Goal: Information Seeking & Learning: Learn about a topic

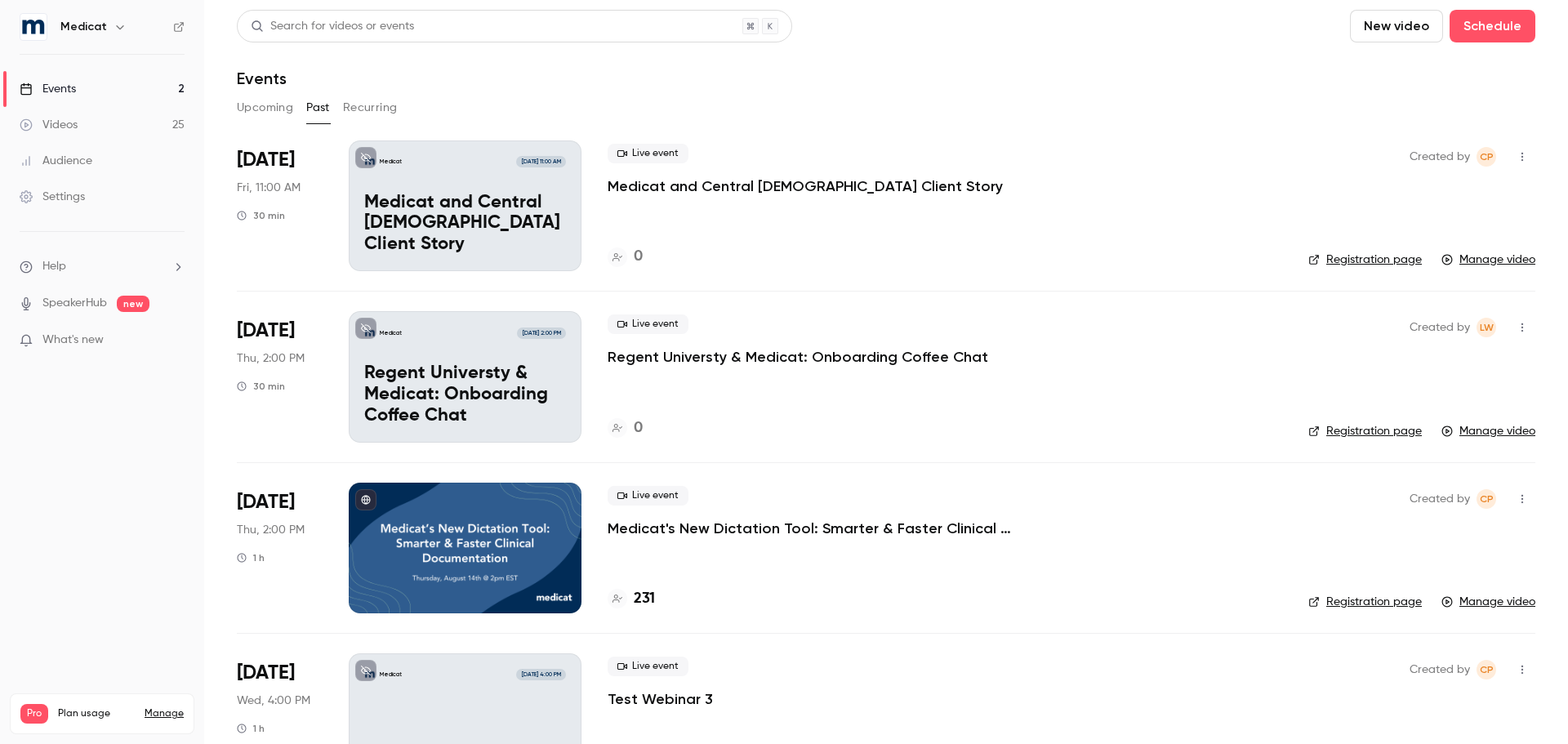
click at [855, 353] on p "Regent Universty & Medicat: Onboarding Coffee Chat" at bounding box center [798, 356] width 381 height 19
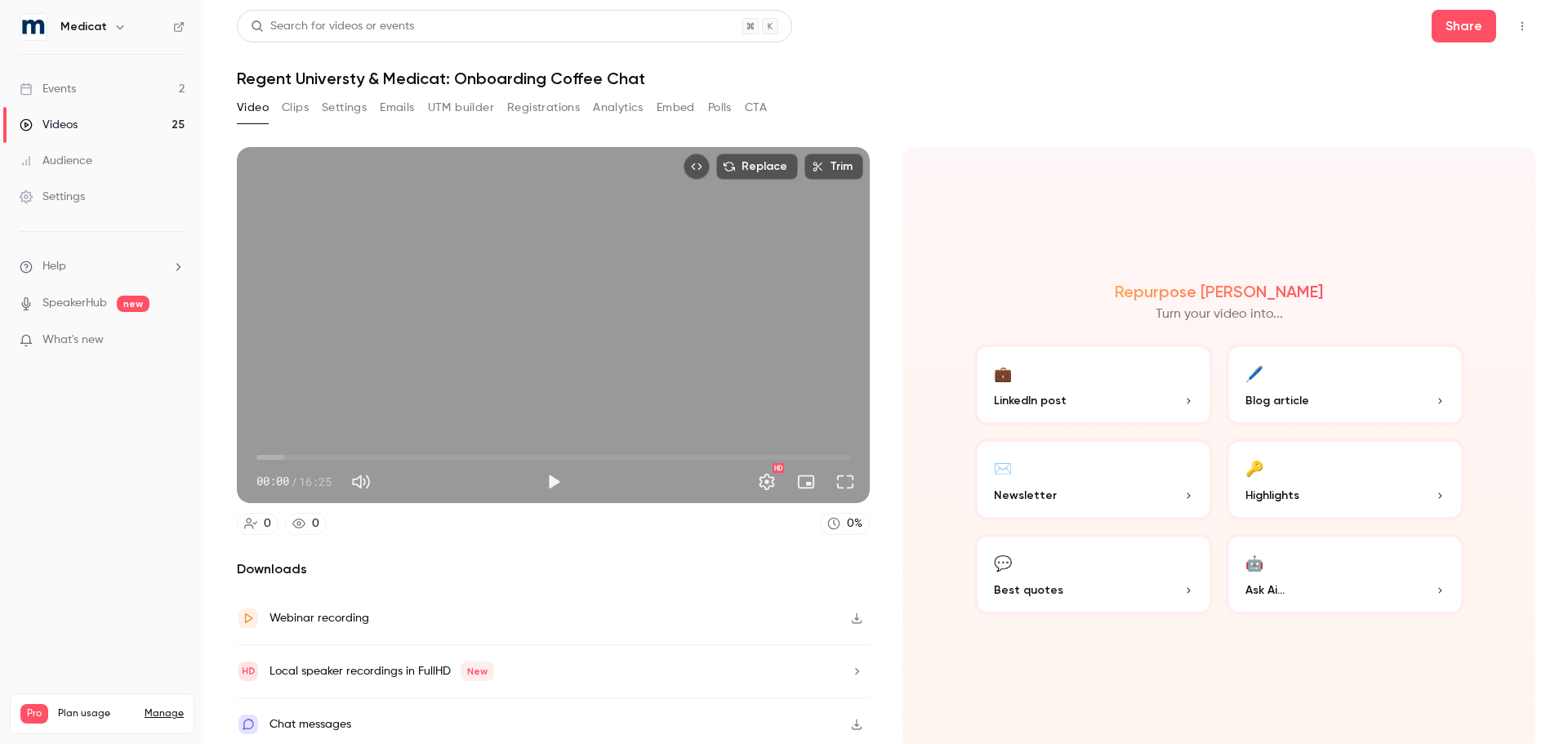
click at [295, 111] on button "Clips" at bounding box center [295, 107] width 27 height 26
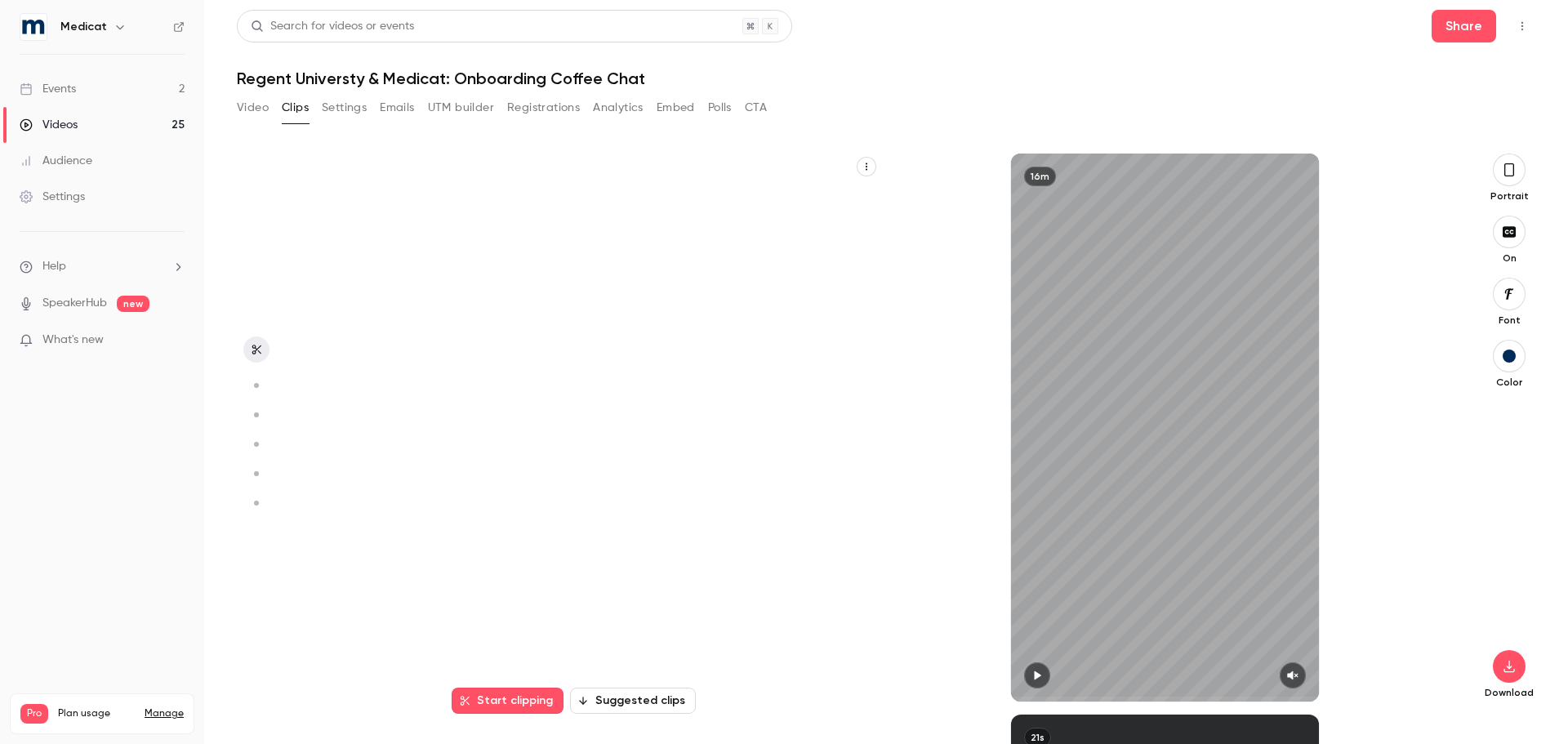
scroll to position [561, 0]
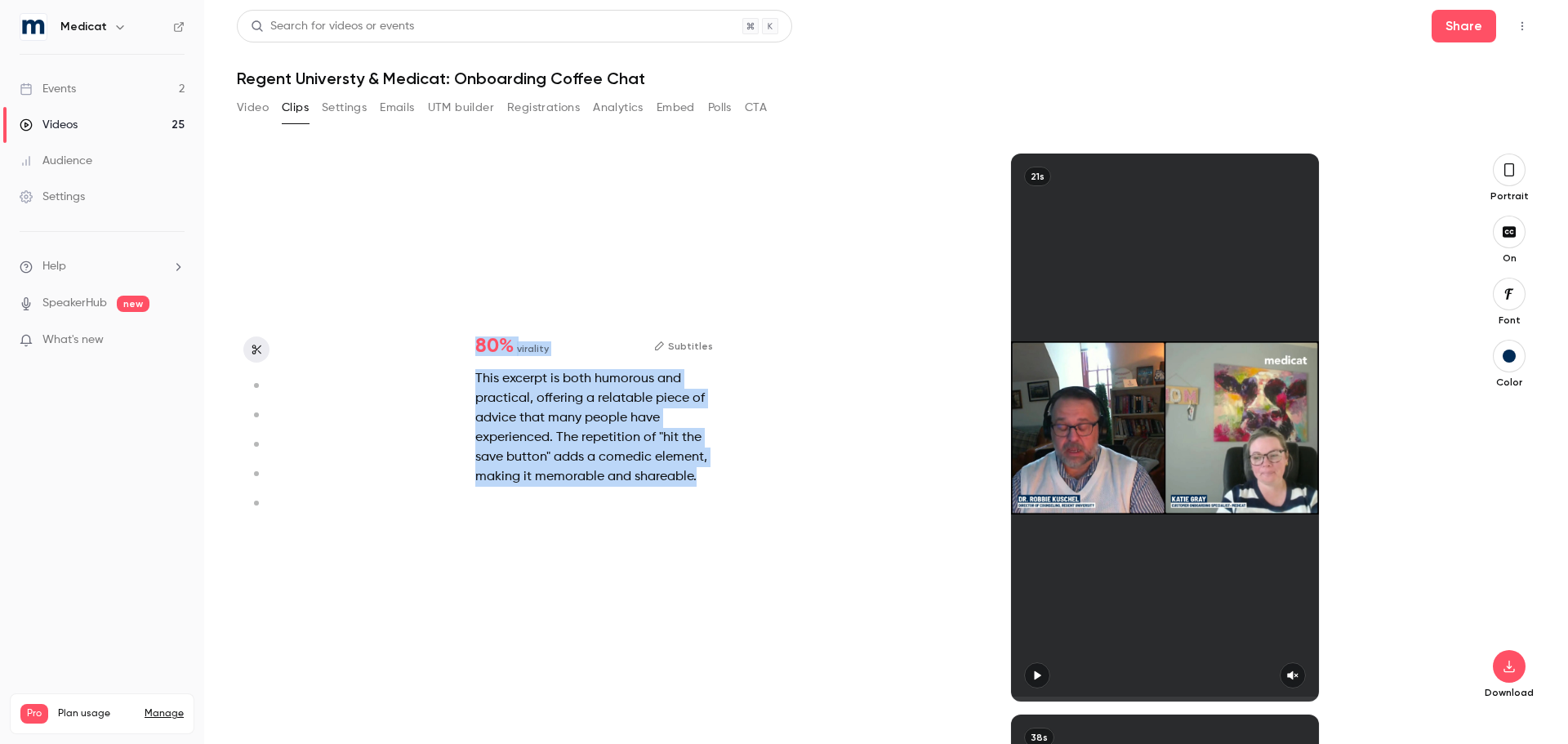
drag, startPoint x: 513, startPoint y: 384, endPoint x: 795, endPoint y: 620, distance: 367.7
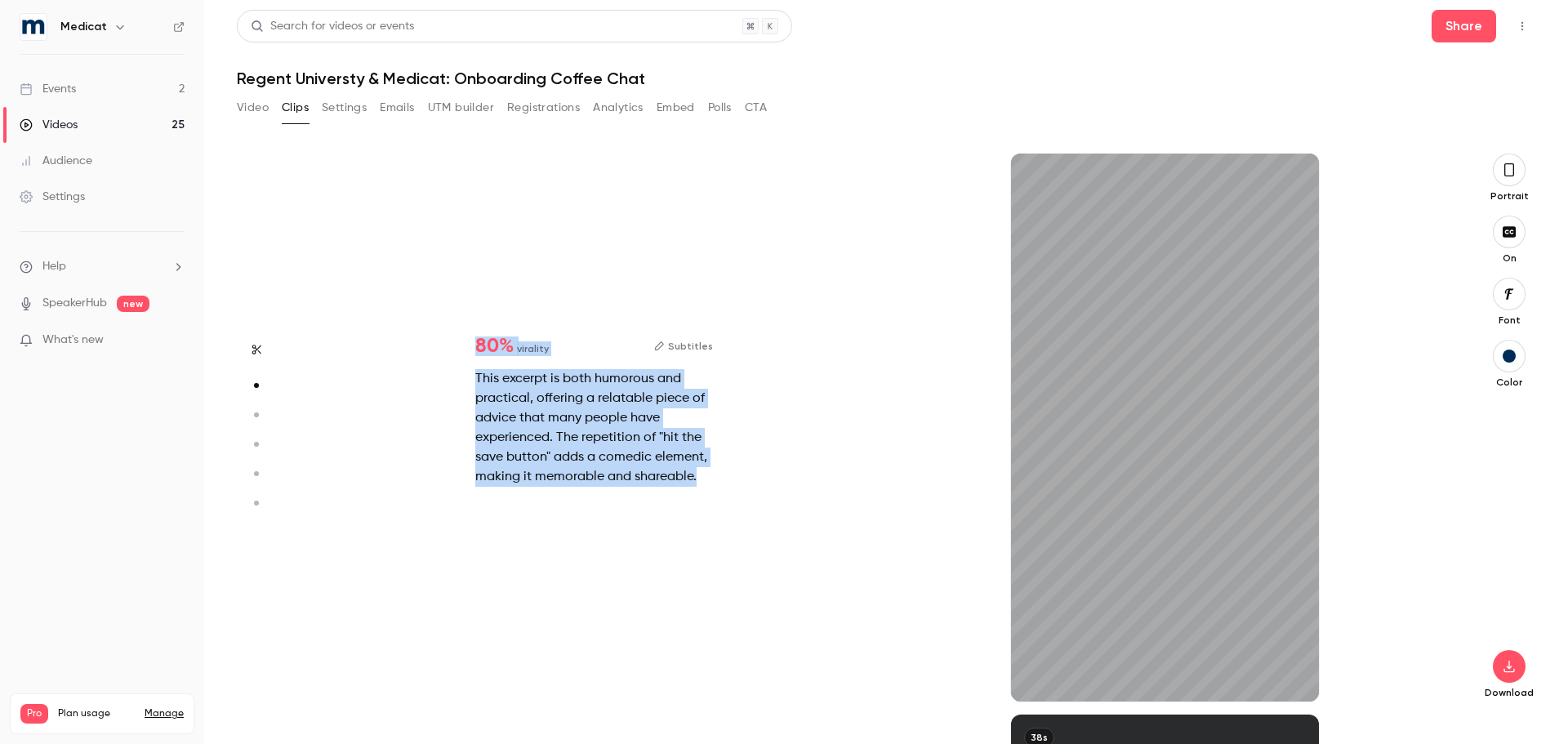
scroll to position [240, 0]
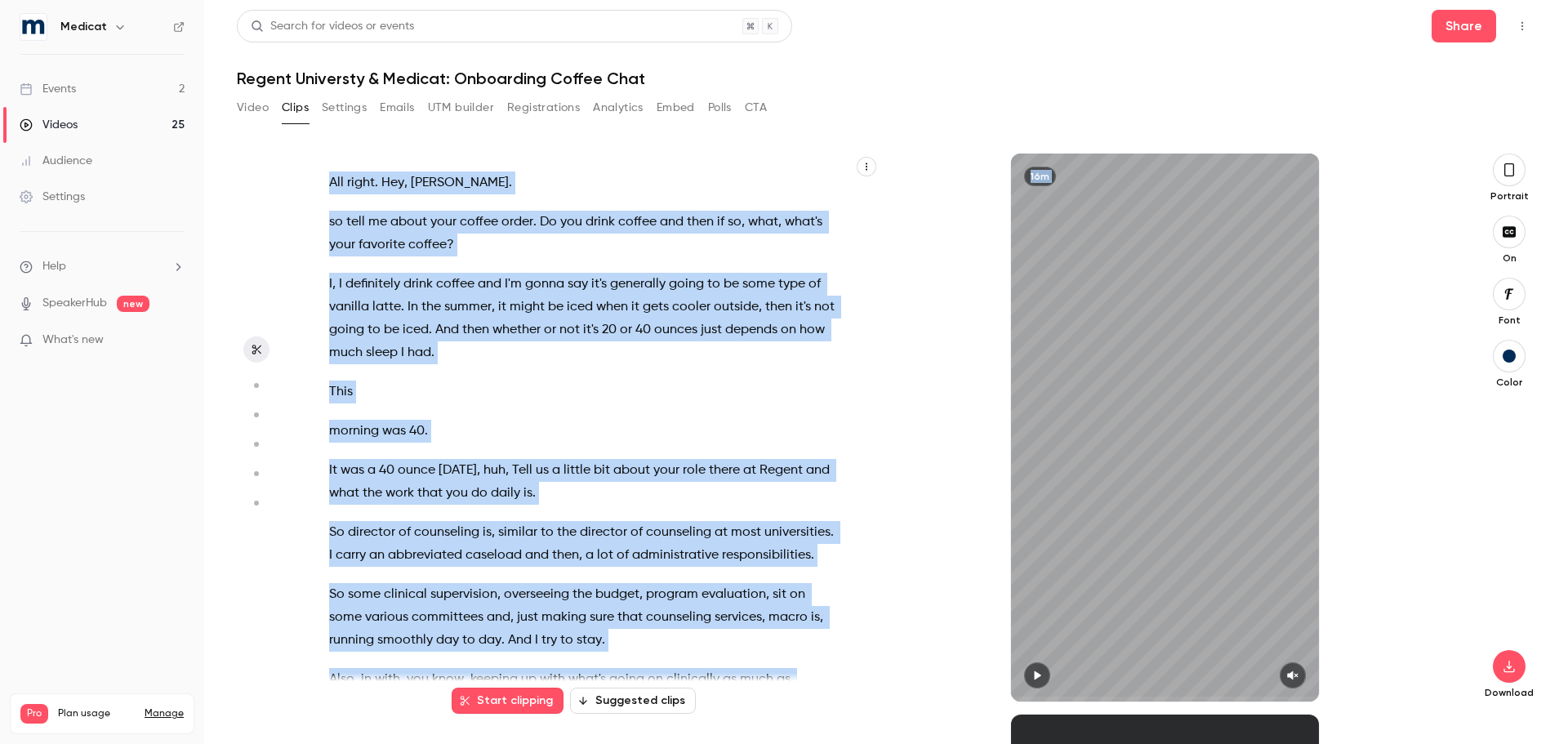
type input "*"
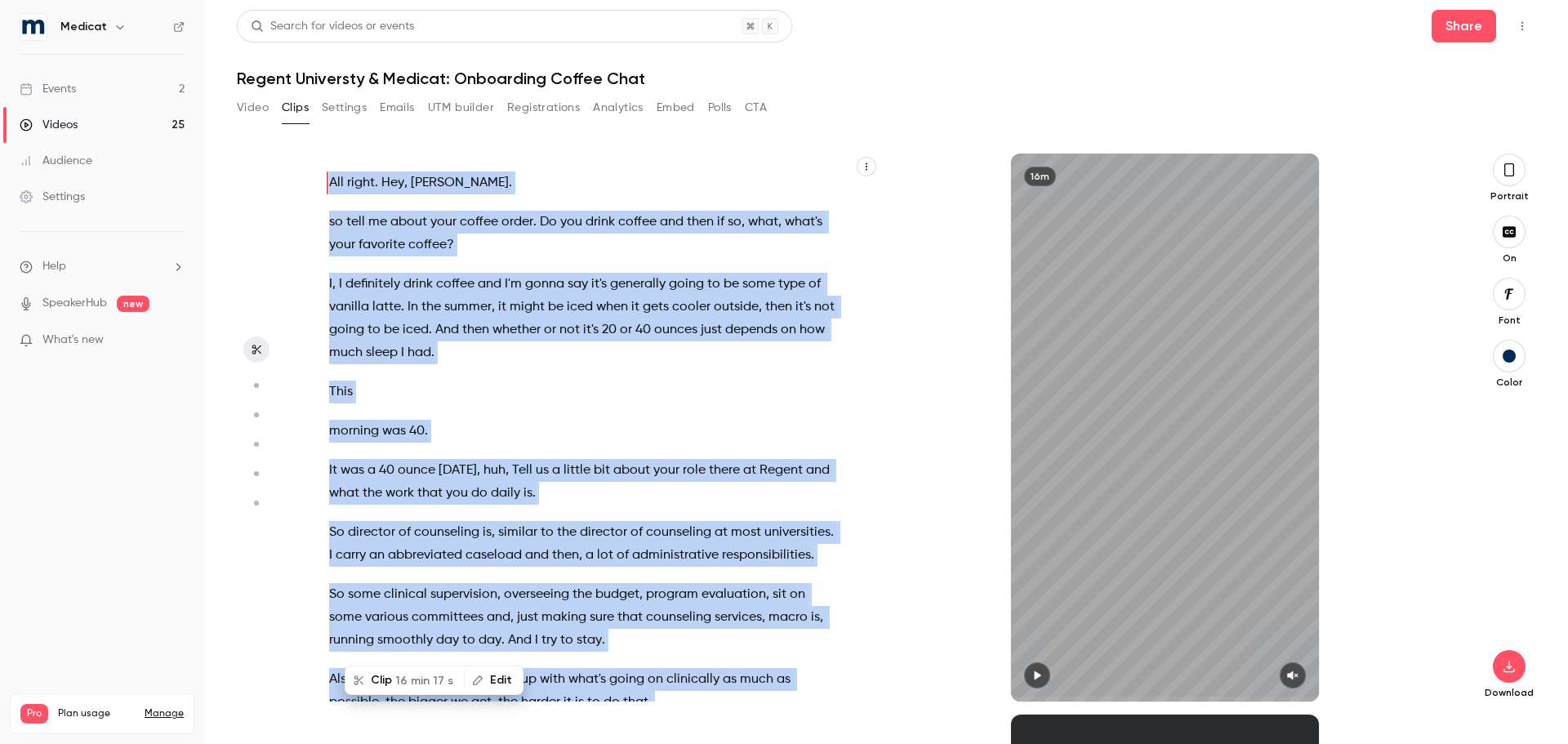
copy div "All right . Hey , [PERSON_NAME] . so tell me about your coffee order . Do you d…"
